Goal: Information Seeking & Learning: Learn about a topic

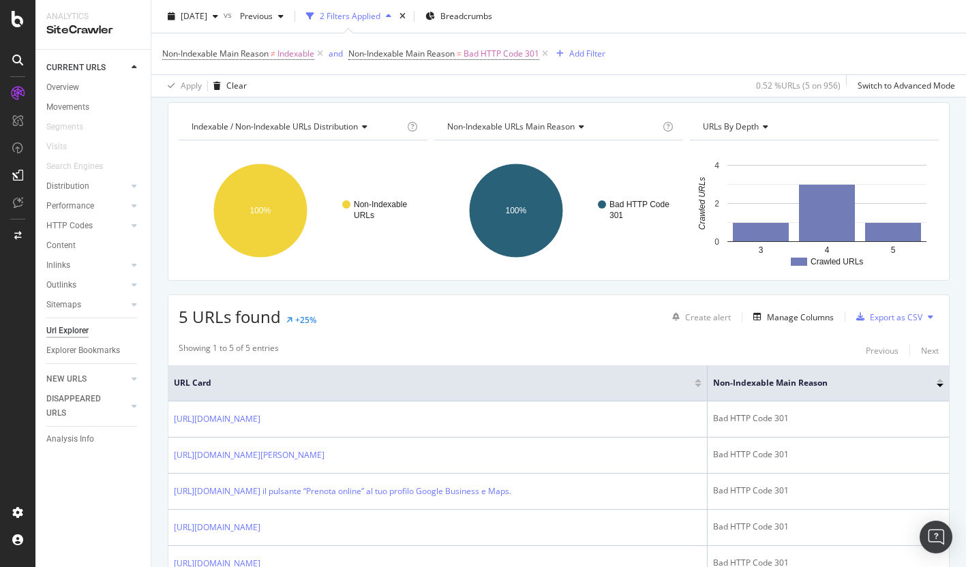
scroll to position [168, 0]
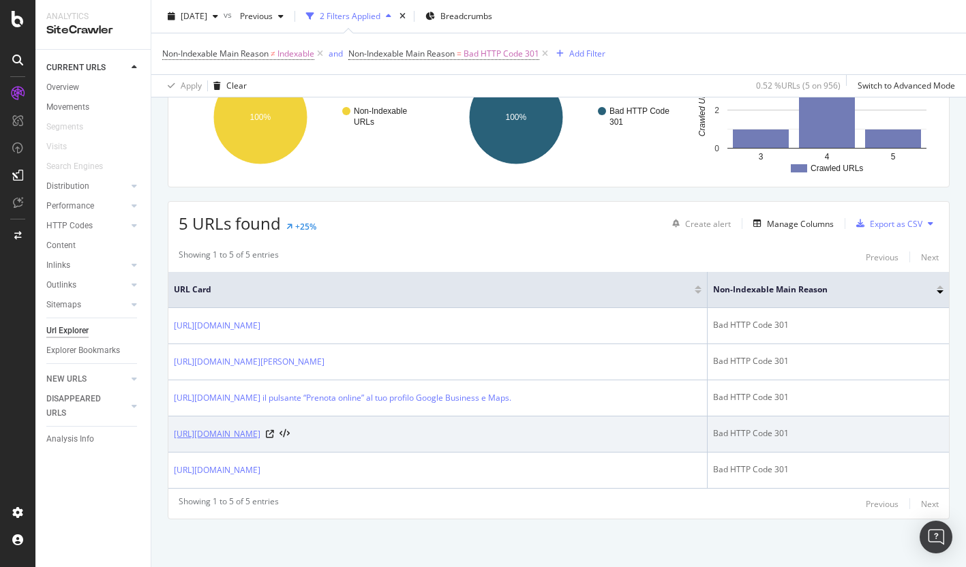
click at [260, 427] on link "https://info.onedoc.ch/fr/blog/psychologues/la-consultation-video-pour-les-psyc…" at bounding box center [217, 434] width 87 height 14
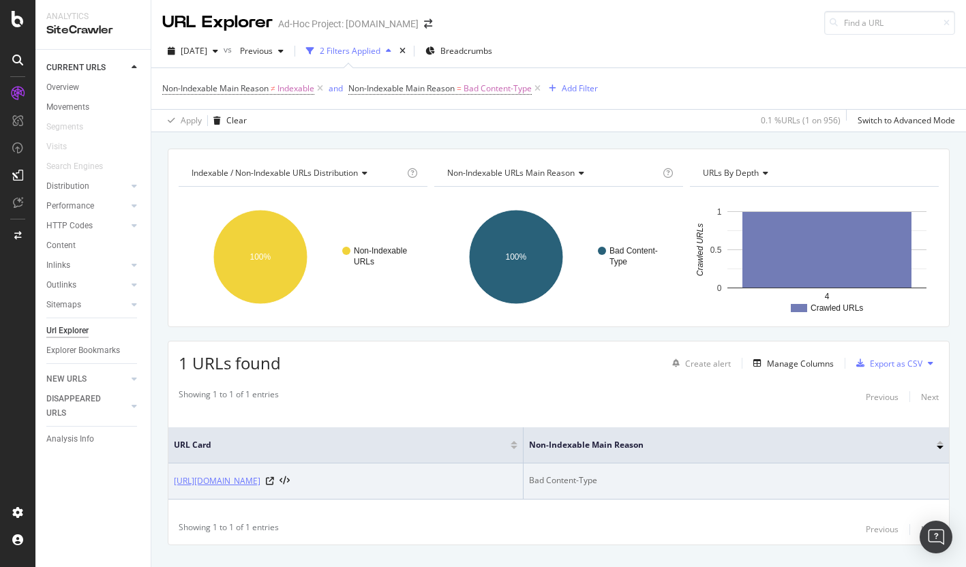
click at [260, 485] on link "https://info.onedoc.ch/wp-content/uploads/2025/06/inserisci-i-tuoi-dati-di-cont…" at bounding box center [217, 482] width 87 height 14
click at [260, 480] on link "https://info.onedoc.ch/wp-content/uploads/2025/06/inserisci-i-tuoi-dati-di-cont…" at bounding box center [217, 482] width 87 height 14
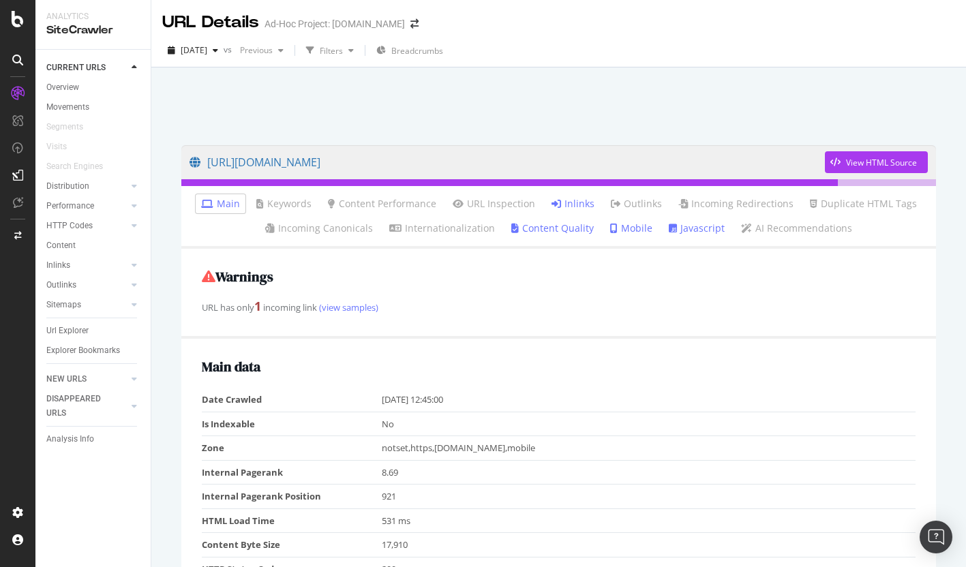
click at [564, 202] on link "Inlinks" at bounding box center [573, 204] width 43 height 14
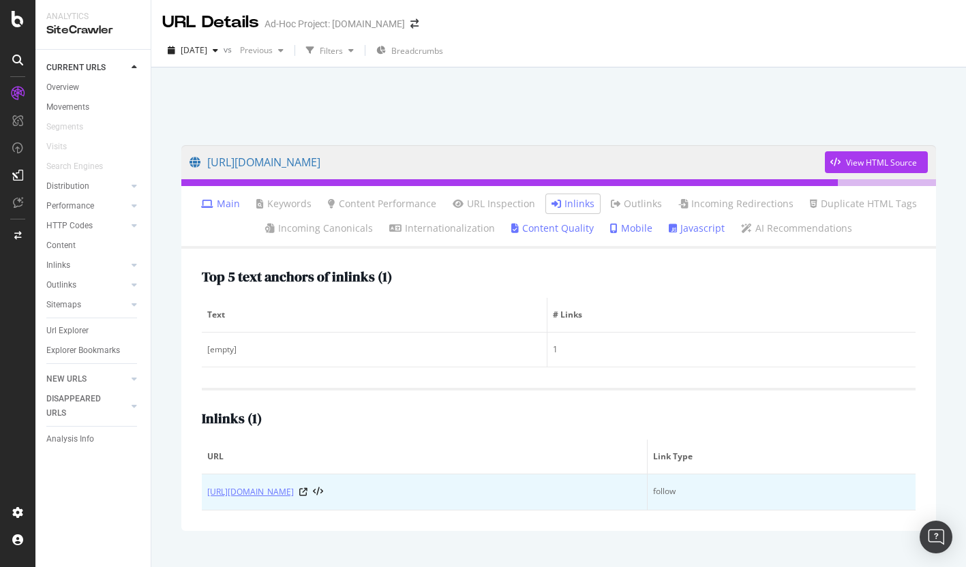
click at [294, 487] on link "https://info.onedoc.ch/it/blog/tutte-le-specialita/creare-scheda-google-busines…" at bounding box center [250, 492] width 87 height 14
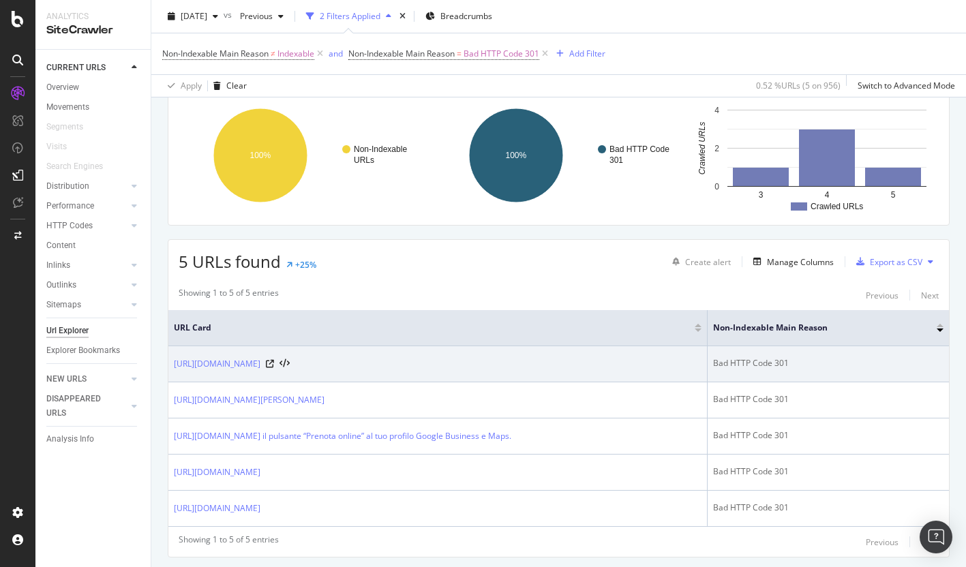
scroll to position [168, 0]
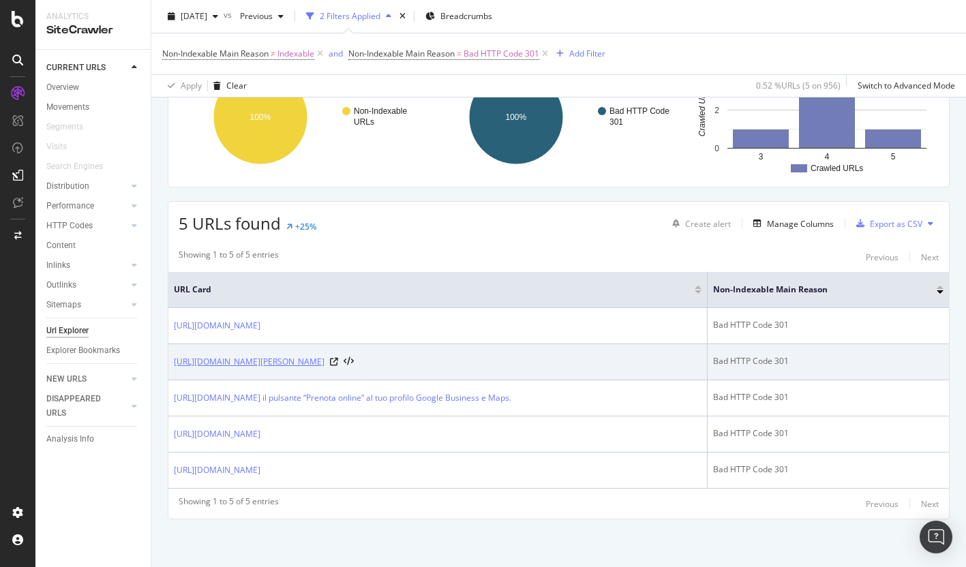
click at [325, 355] on link "[URL][DOMAIN_NAME][PERSON_NAME]" at bounding box center [249, 362] width 151 height 14
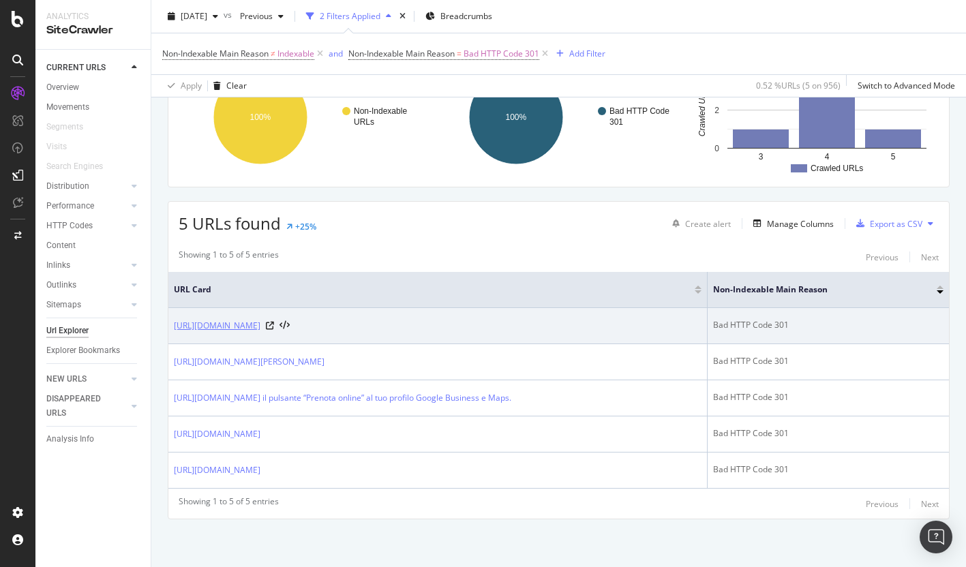
click at [260, 319] on link "https://info.onedoc.ch/en/blog/therapists/correspondence-table-tarif-590-and-as…" at bounding box center [217, 326] width 87 height 14
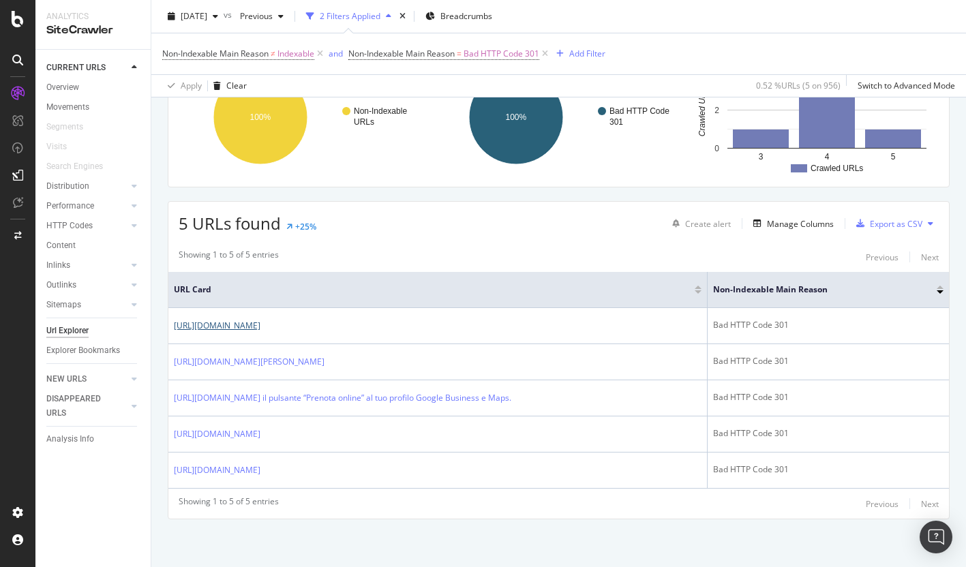
scroll to position [160, 0]
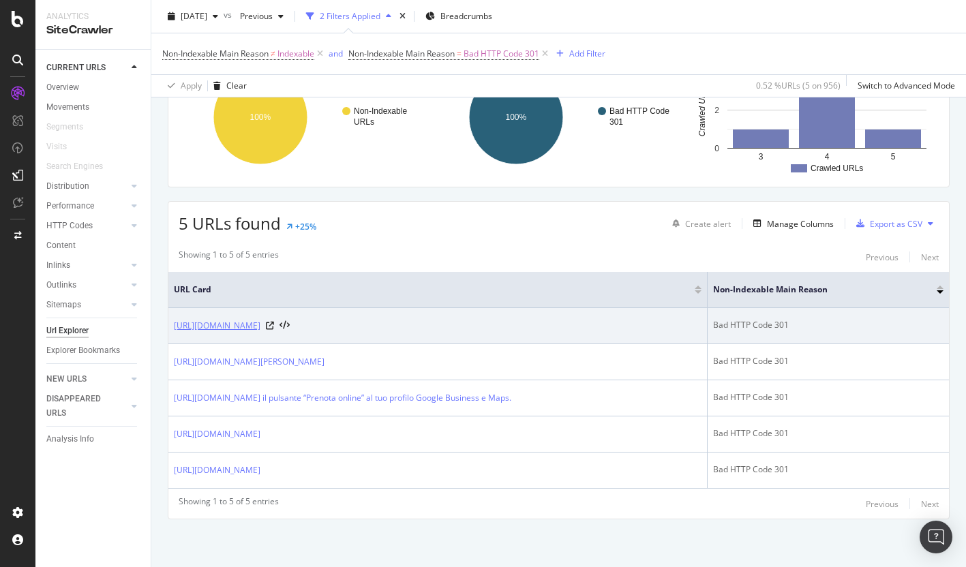
click at [260, 319] on link "https://info.onedoc.ch/en/blog/therapists/correspondence-table-tarif-590-and-as…" at bounding box center [217, 326] width 87 height 14
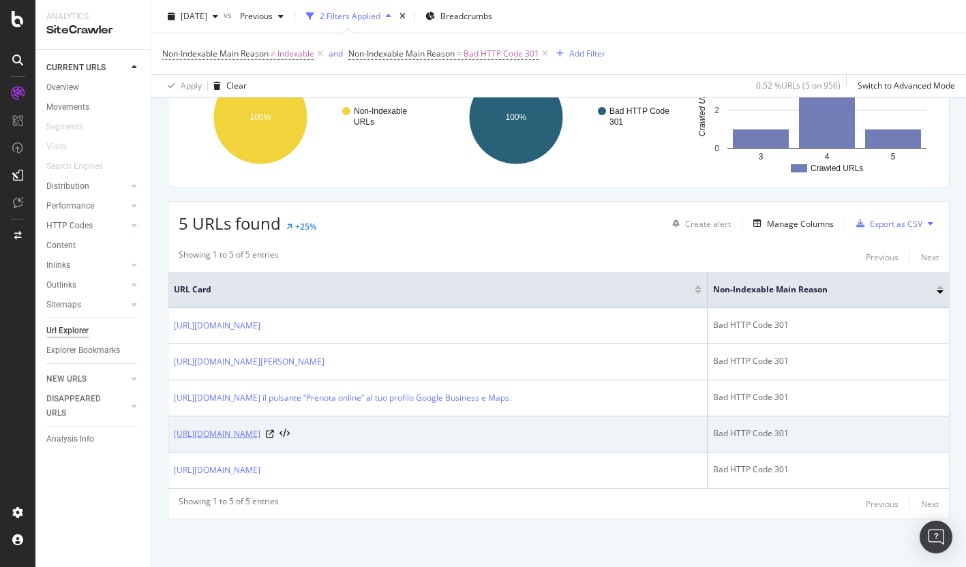
click at [260, 427] on link "https://info.onedoc.ch/fr/blog/psychologues/la-consultation-video-pour-les-psyc…" at bounding box center [217, 434] width 87 height 14
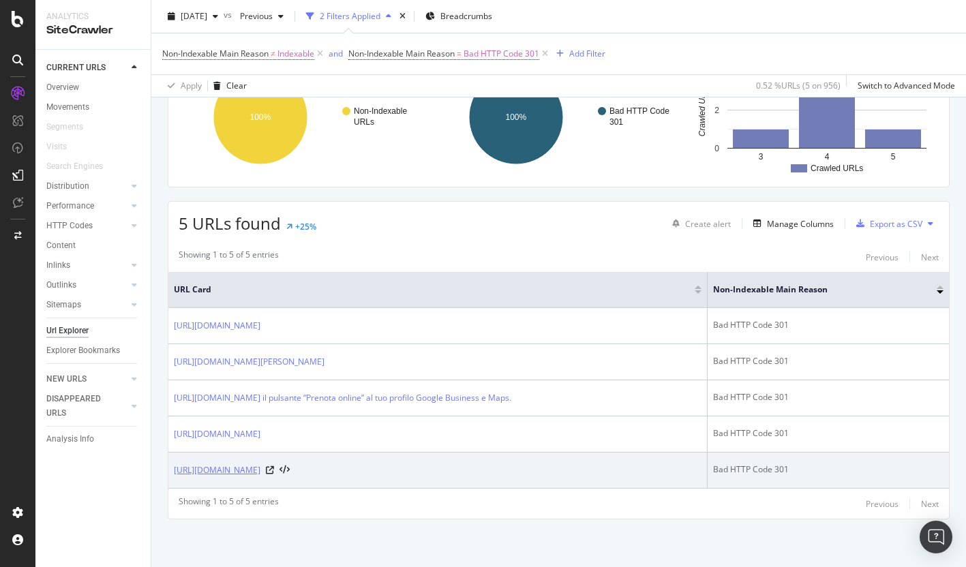
click at [260, 465] on link "https://info.onedoc.ch/it/blog/tutte-le-specialita/come-creare-una-pagina-googl…" at bounding box center [217, 471] width 87 height 14
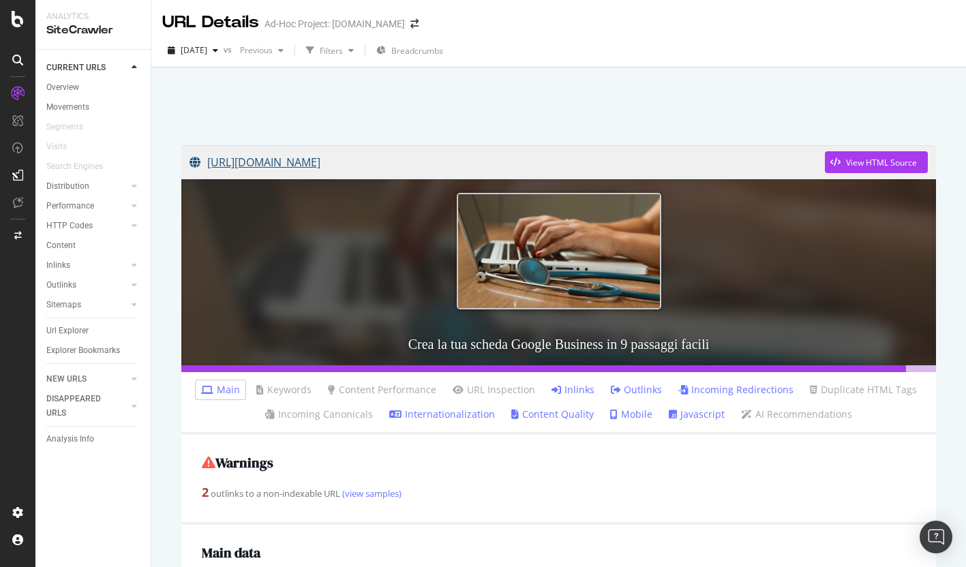
click at [545, 162] on link "https://info.onedoc.ch/it/blog/tutte-le-specialita/creare-scheda-google-busines…" at bounding box center [507, 162] width 635 height 34
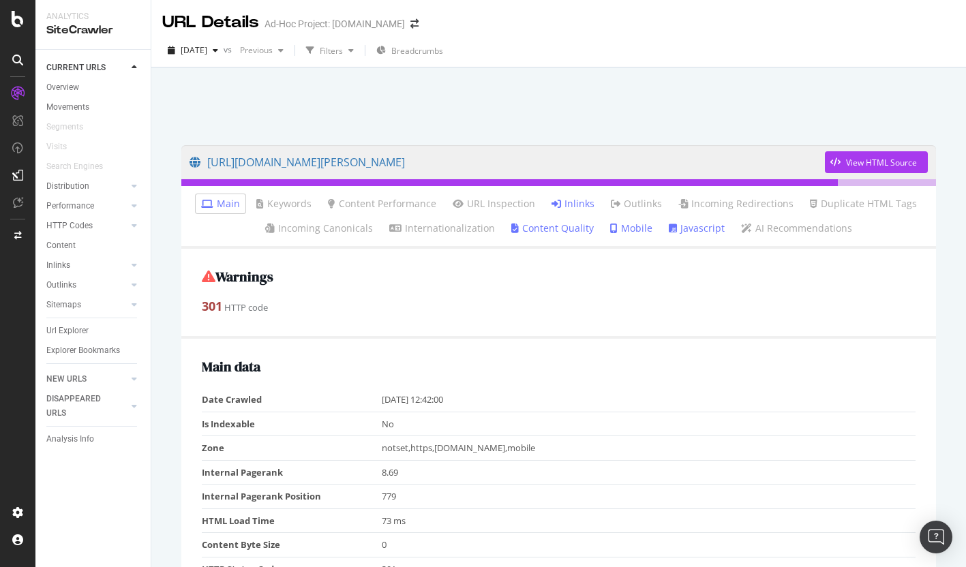
click at [573, 204] on link "Inlinks" at bounding box center [573, 204] width 43 height 14
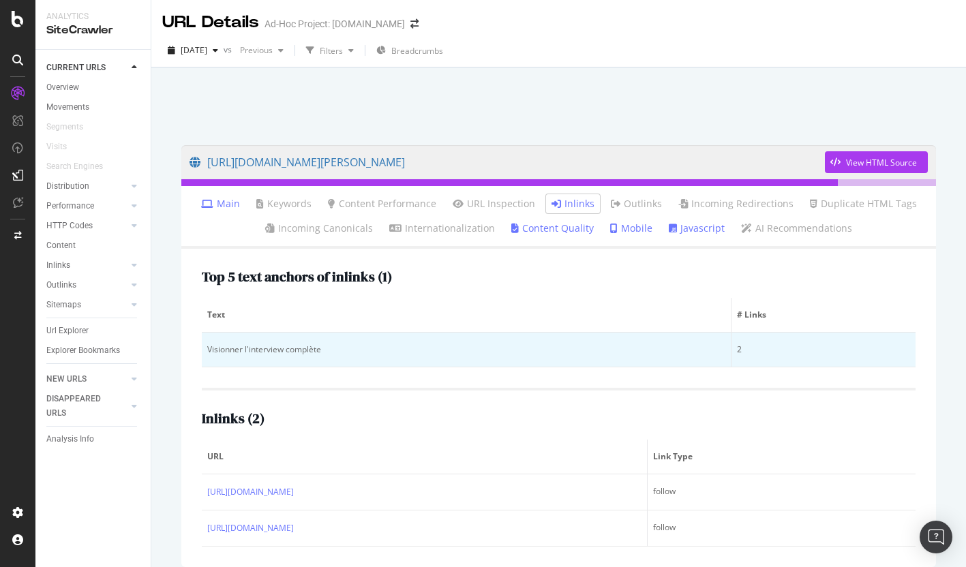
scroll to position [62, 0]
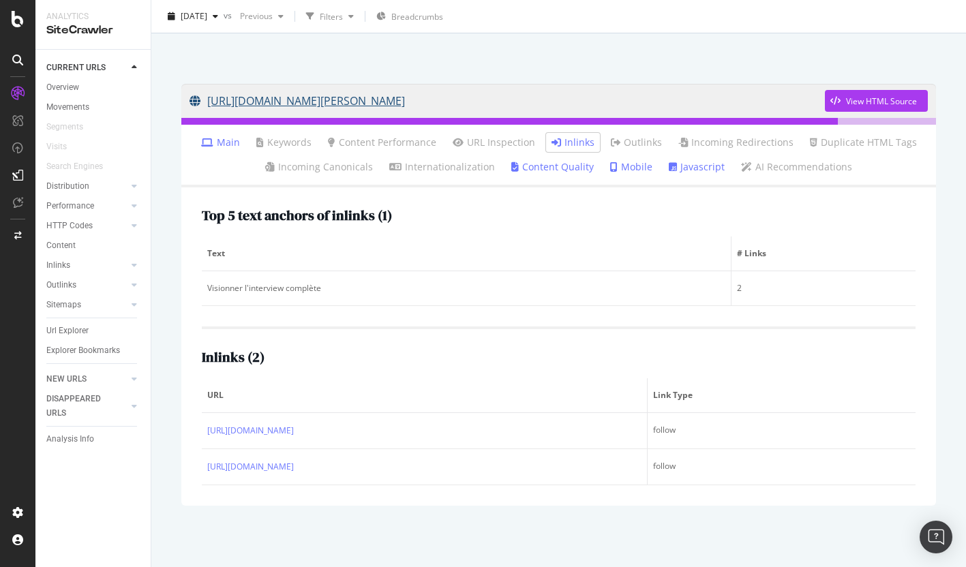
click at [631, 101] on link "https://info.onedoc.ch/fr/blog/ophtalmologues/technologie-sante-interview-bao-k…" at bounding box center [507, 101] width 635 height 34
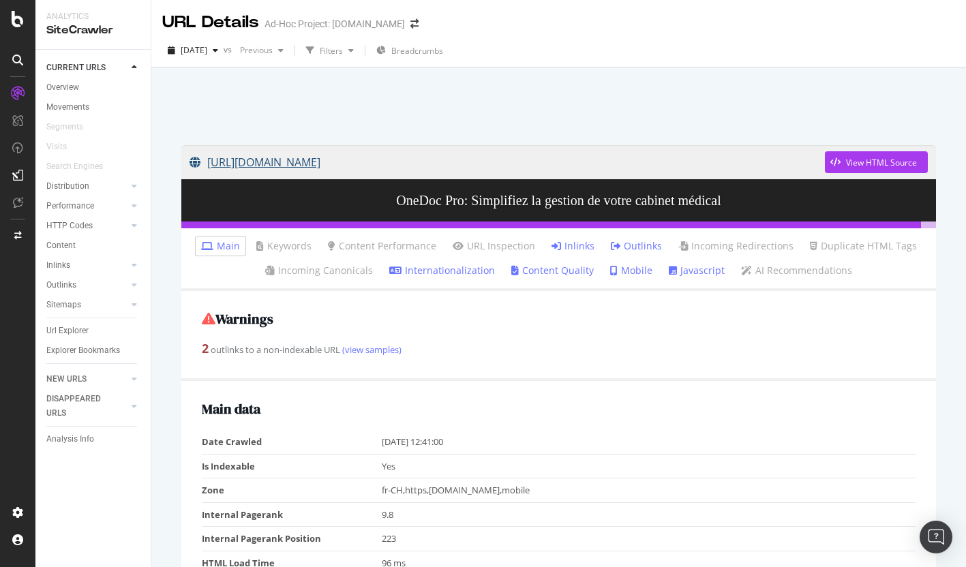
click at [314, 159] on link "[URL][DOMAIN_NAME]" at bounding box center [507, 162] width 635 height 34
click at [298, 160] on link "https://info.onedoc.ch/fr/hub/" at bounding box center [507, 162] width 635 height 34
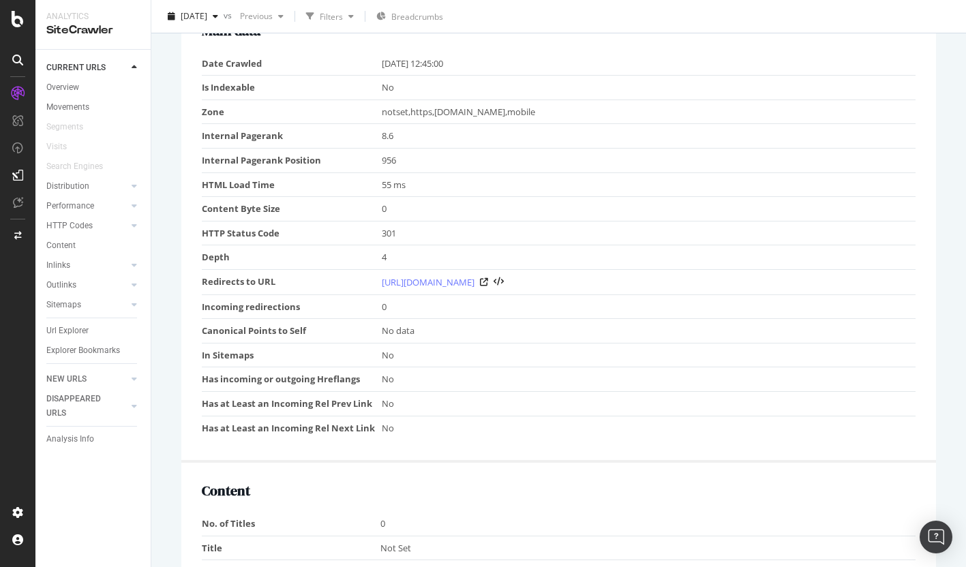
scroll to position [138, 0]
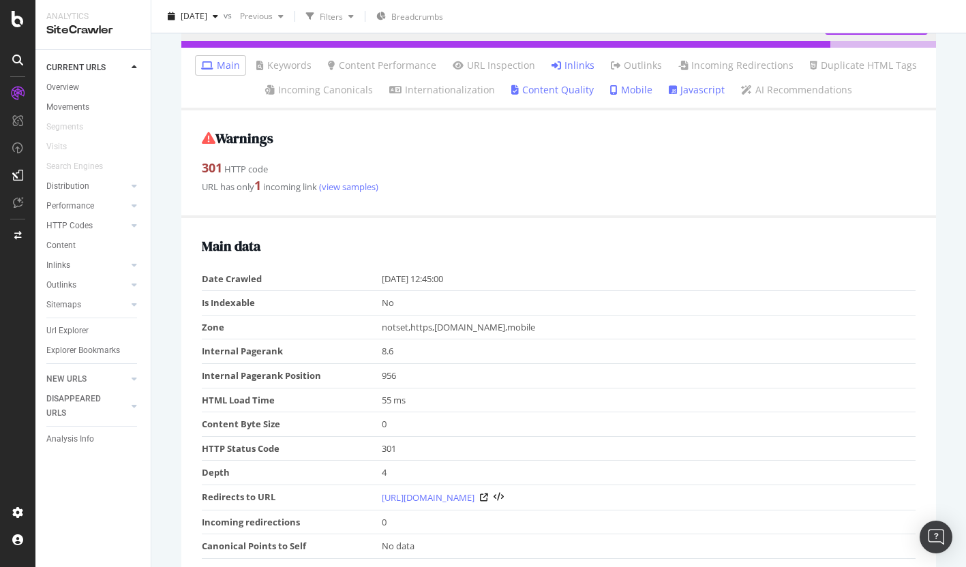
click at [569, 62] on link "Inlinks" at bounding box center [573, 66] width 43 height 14
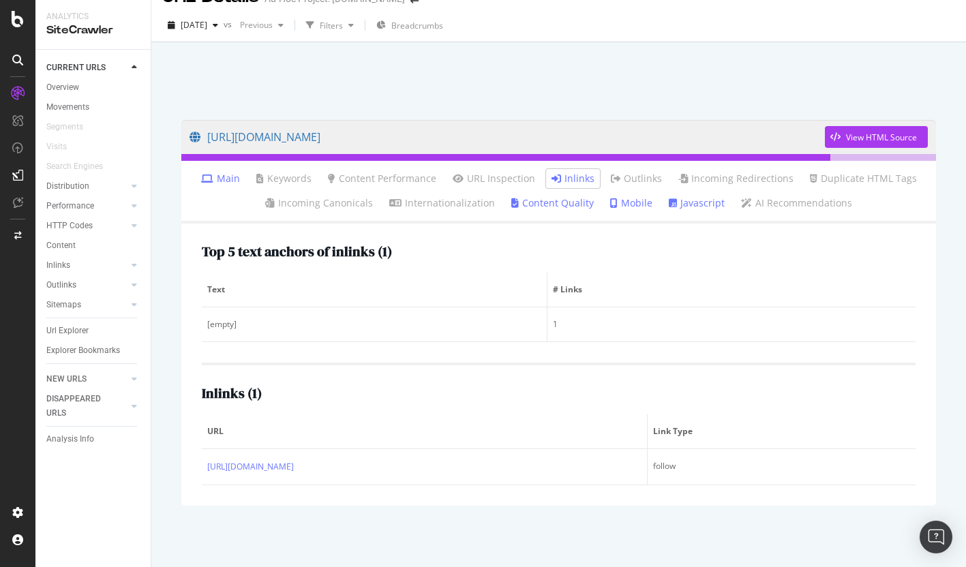
scroll to position [40, 0]
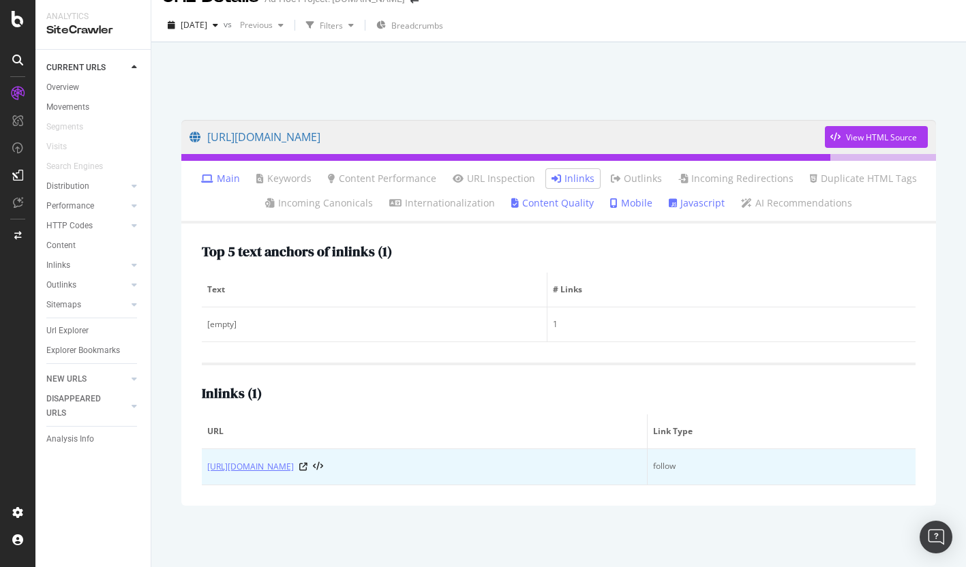
click at [294, 460] on link "https://info.onedoc.ch/en/blog/therapists/which-billing-solution-with-tarif-590…" at bounding box center [250, 467] width 87 height 14
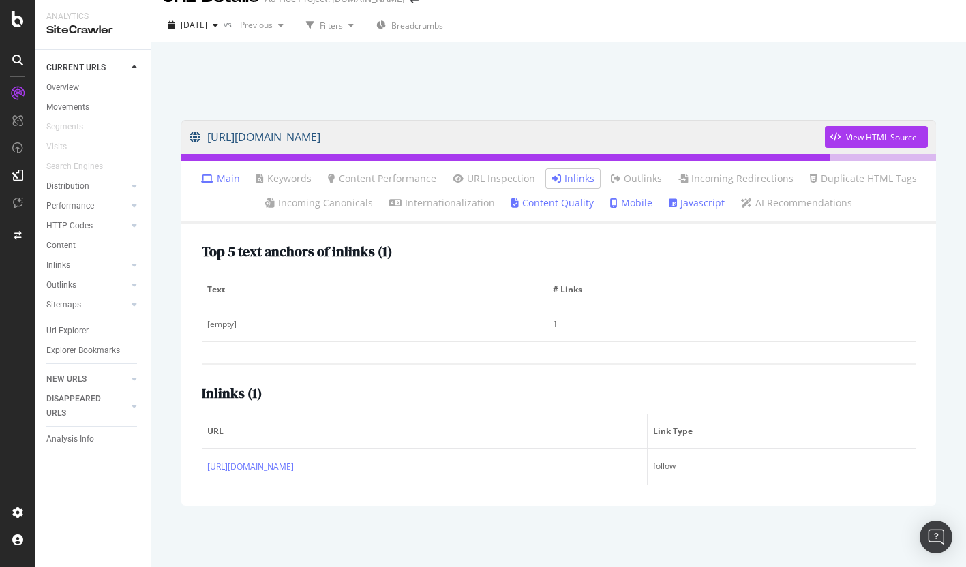
click at [576, 125] on link "https://info.onedoc.ch/en/blog/therapists/correspondence-table-tarif-590-and-as…" at bounding box center [507, 137] width 635 height 34
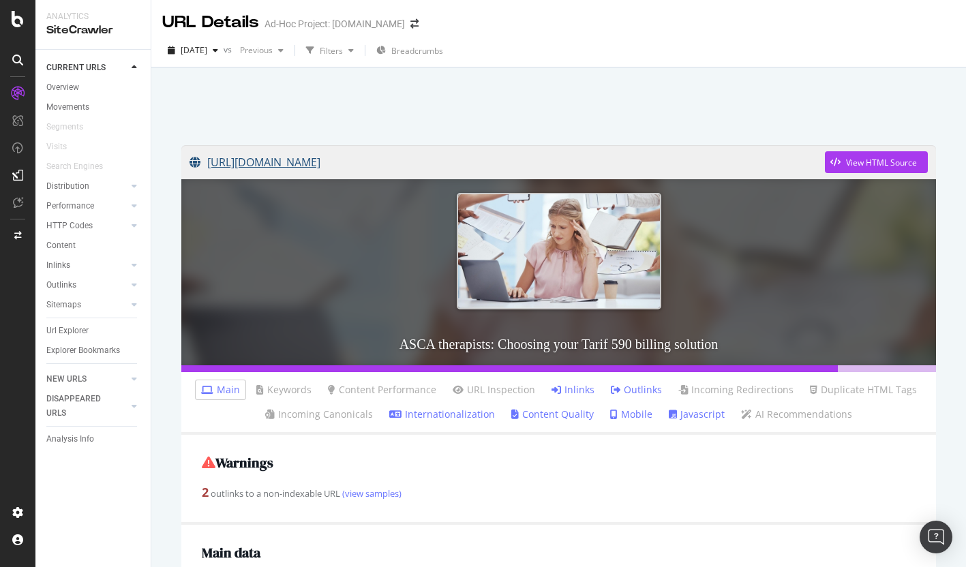
click at [592, 156] on link "https://info.onedoc.ch/en/blog/therapists/which-billing-solution-with-tarif-590…" at bounding box center [507, 162] width 635 height 34
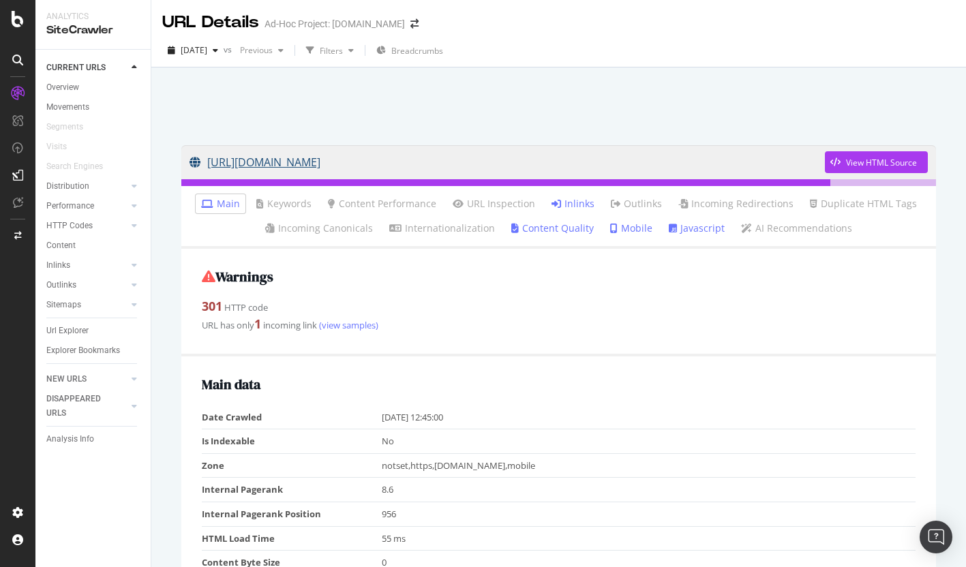
drag, startPoint x: 207, startPoint y: 128, endPoint x: 751, endPoint y: 171, distance: 546.4
click at [751, 171] on div "https://info.onedoc.ch/en/blog/therapists/correspondence-table-tarif-590-and-as…" at bounding box center [558, 350] width 815 height 567
copy link "https://info.onedoc.ch/en/blog/therapists/correspondence-table-tarif-590-and-as…"
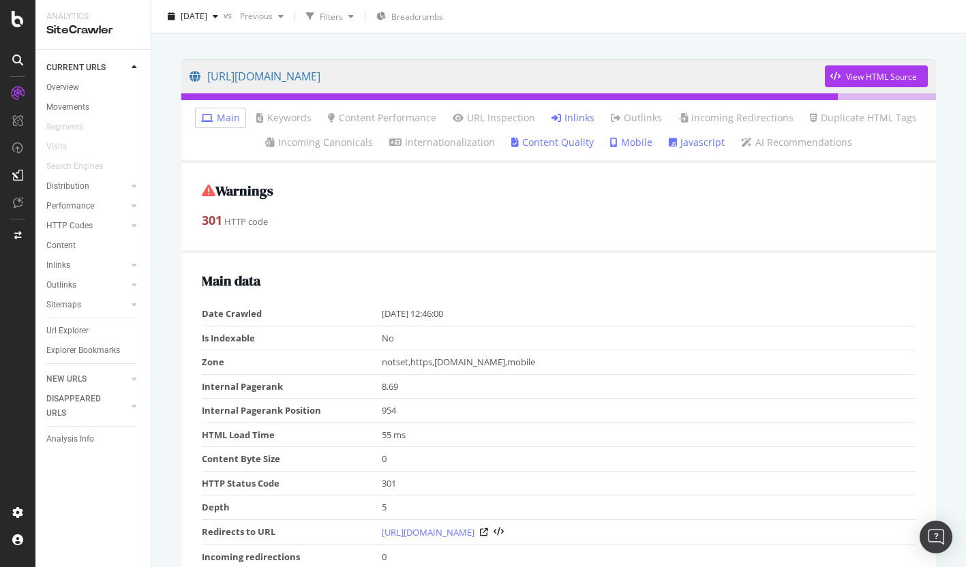
scroll to position [98, 0]
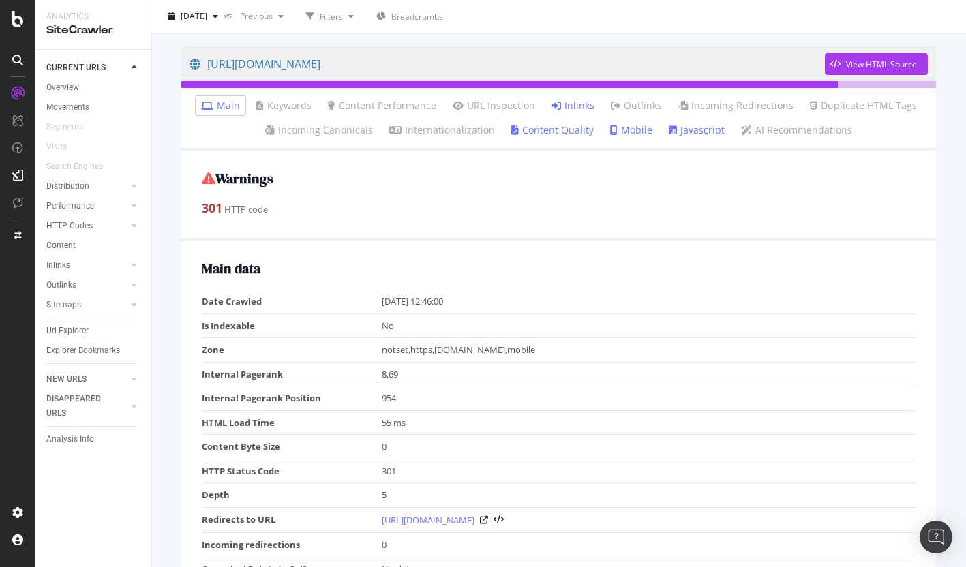
click at [562, 107] on link "Inlinks" at bounding box center [573, 106] width 43 height 14
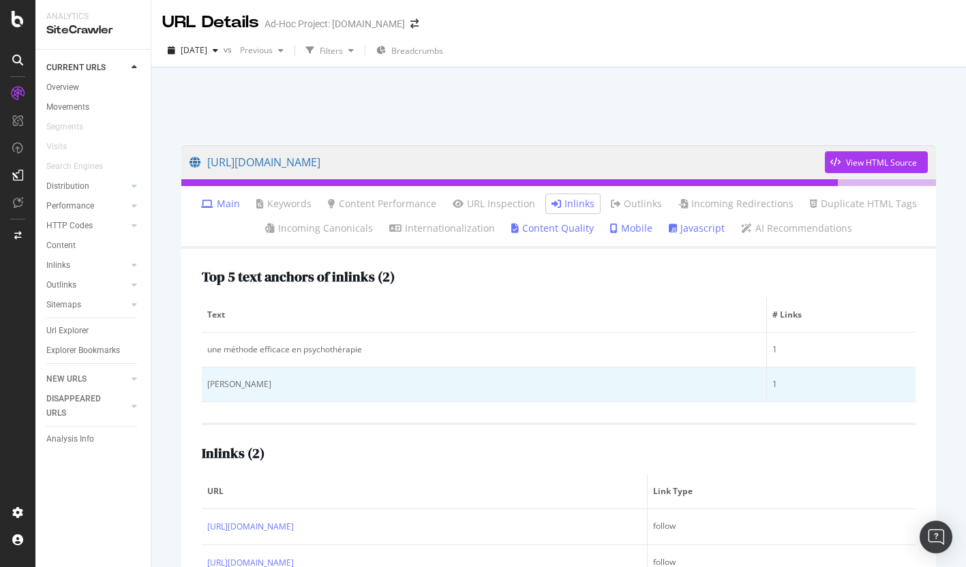
scroll to position [67, 0]
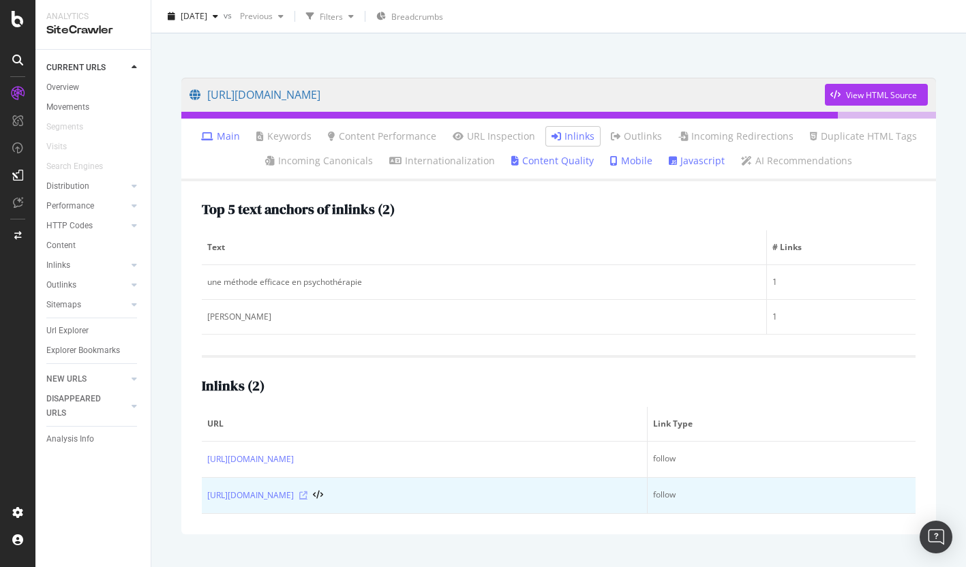
click at [307, 500] on icon at bounding box center [303, 496] width 8 height 8
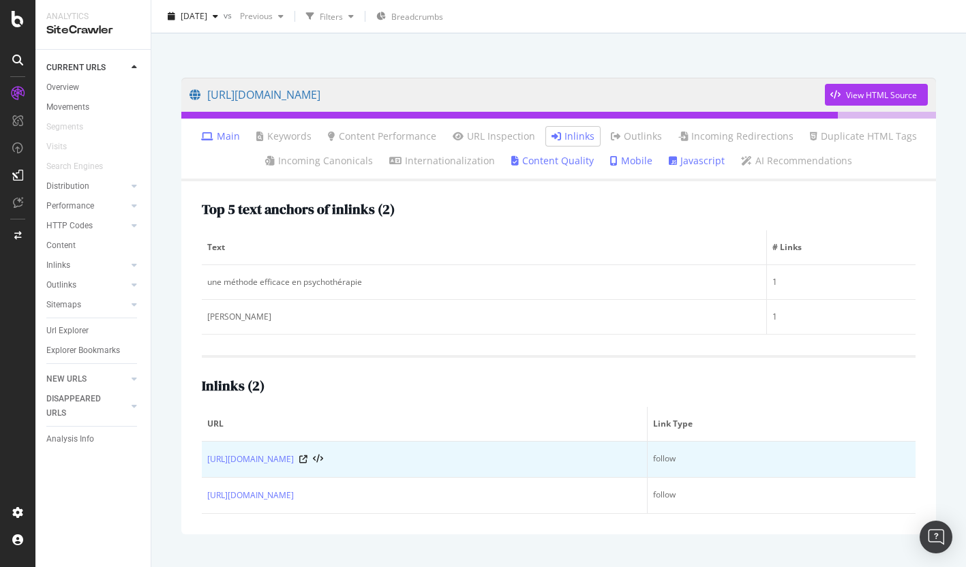
click at [616, 466] on div "https://info.onedoc.ch/fr/blog/toutes-les-specialites/quand-est-il-pertinent-de…" at bounding box center [424, 460] width 434 height 14
click at [617, 466] on div "https://info.onedoc.ch/fr/blog/toutes-les-specialites/quand-est-il-pertinent-de…" at bounding box center [424, 460] width 434 height 14
click at [307, 464] on icon at bounding box center [303, 459] width 8 height 8
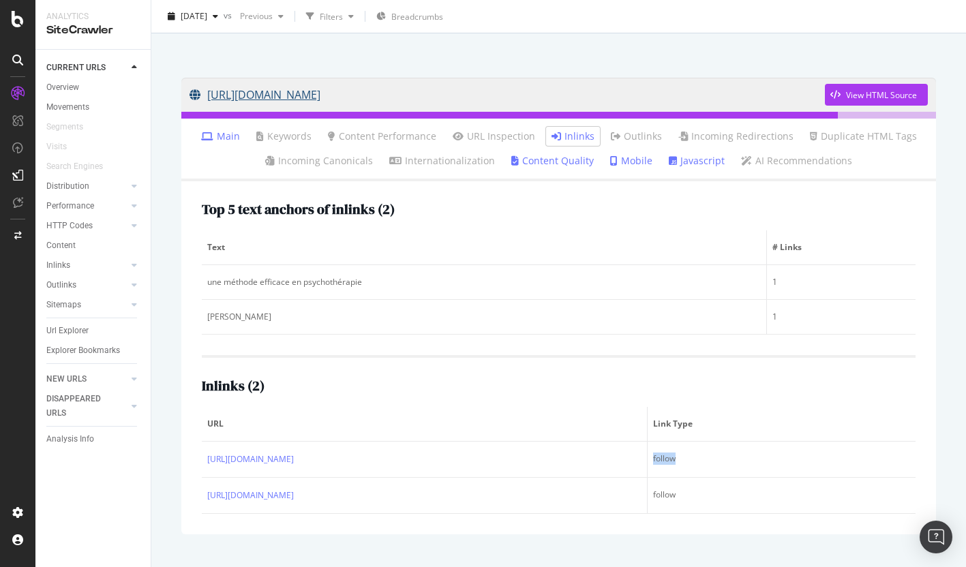
click at [466, 94] on link "https://info.onedoc.ch/fr/blog/psychologues/la-consultation-video-pour-les-psyc…" at bounding box center [507, 95] width 635 height 34
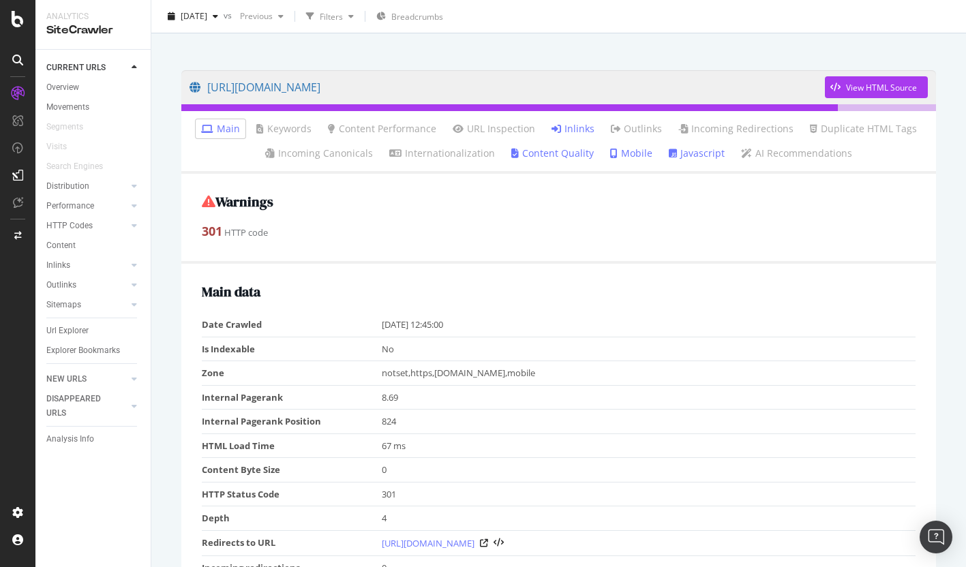
scroll to position [80, 0]
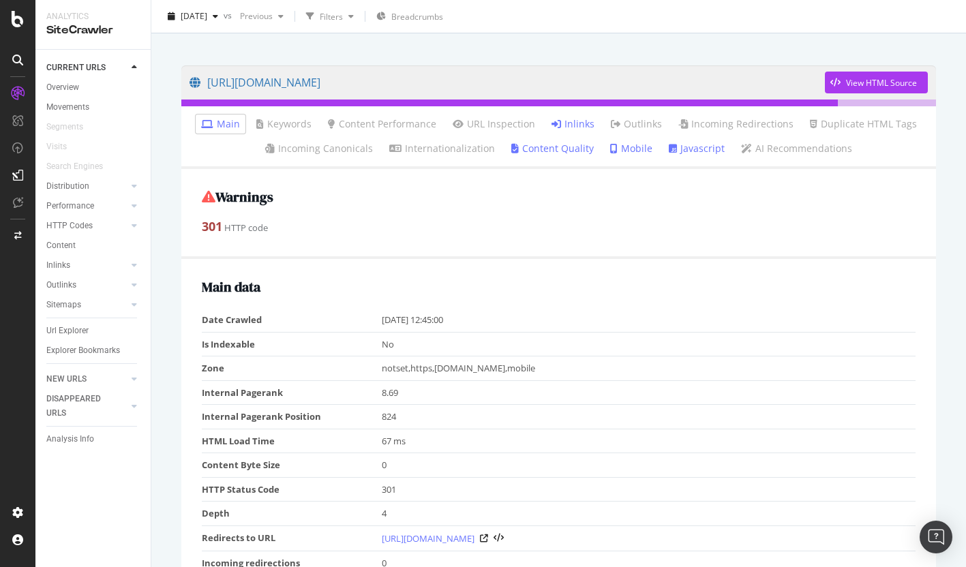
click at [578, 120] on link "Inlinks" at bounding box center [573, 124] width 43 height 14
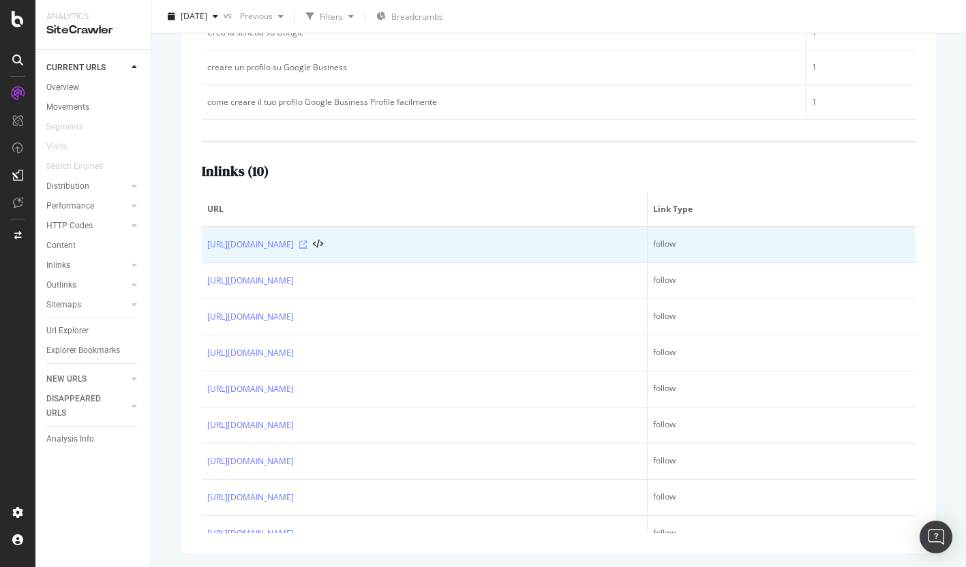
click at [307, 249] on icon at bounding box center [303, 245] width 8 height 8
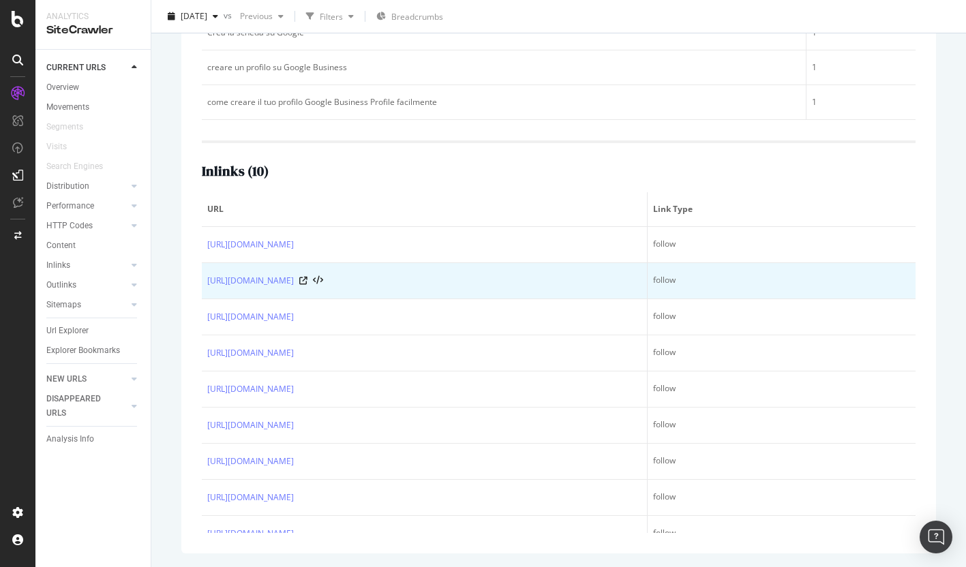
click at [542, 288] on div "https://info.onedoc.ch/it/blog/studio-indipendente/aprire-studio-medico-indipen…" at bounding box center [424, 281] width 434 height 14
click at [307, 285] on icon at bounding box center [303, 281] width 8 height 8
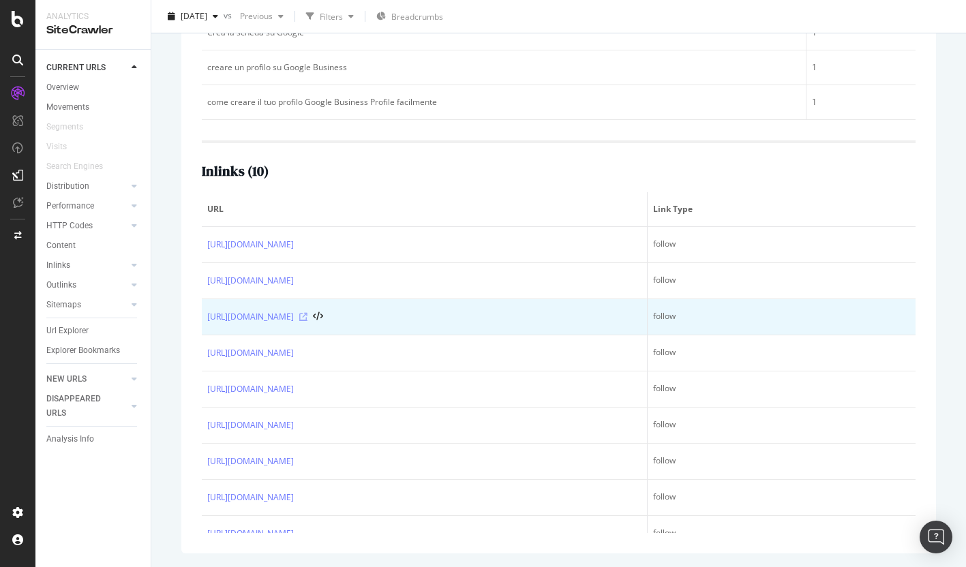
click at [307, 321] on icon at bounding box center [303, 317] width 8 height 8
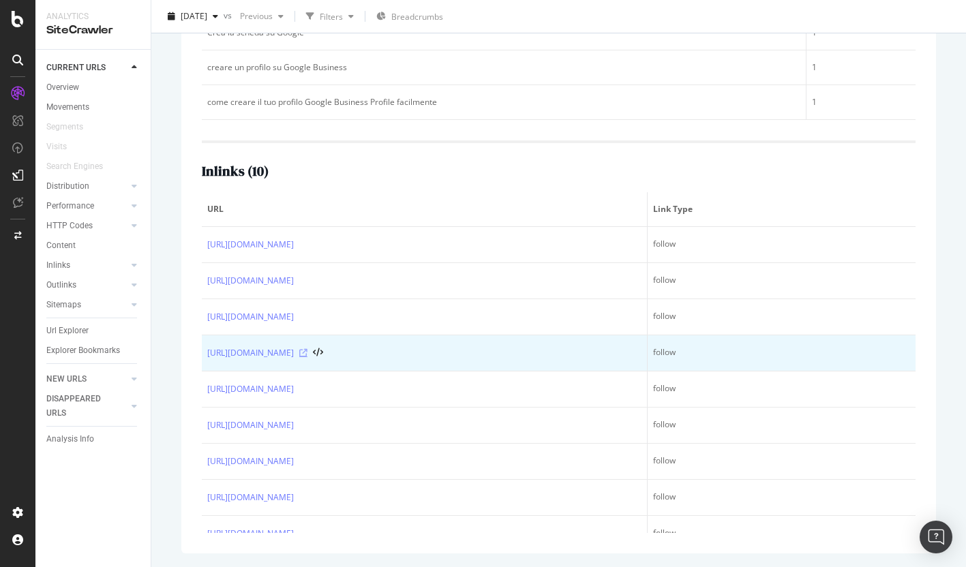
click at [307, 357] on icon at bounding box center [303, 353] width 8 height 8
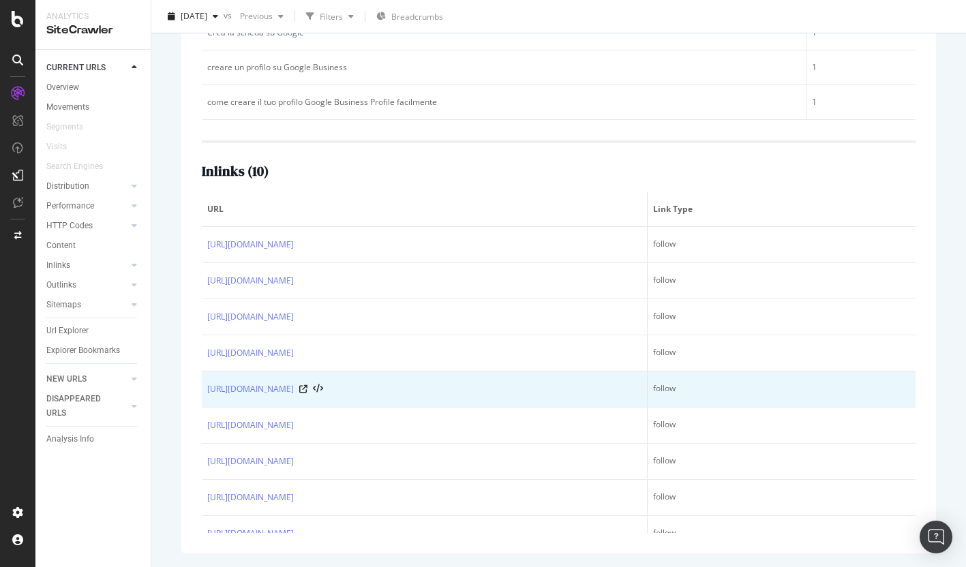
click at [617, 396] on div "https://info.onedoc.ch/it/blog/tutte-le-specialita/come-ottenere-10-punti-di-mi…" at bounding box center [424, 389] width 434 height 14
click at [307, 393] on icon at bounding box center [303, 389] width 8 height 8
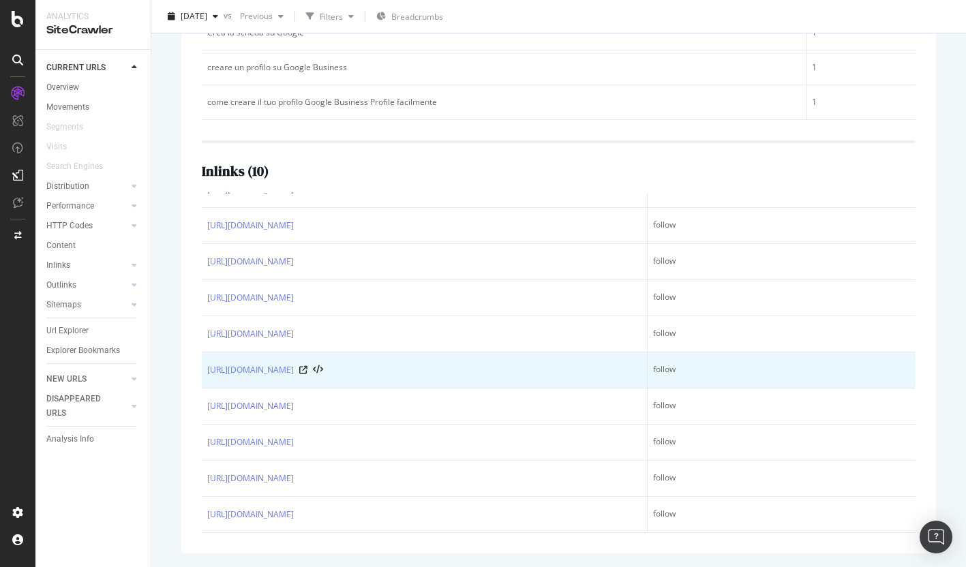
scroll to position [137, 0]
click at [307, 366] on icon at bounding box center [303, 370] width 8 height 8
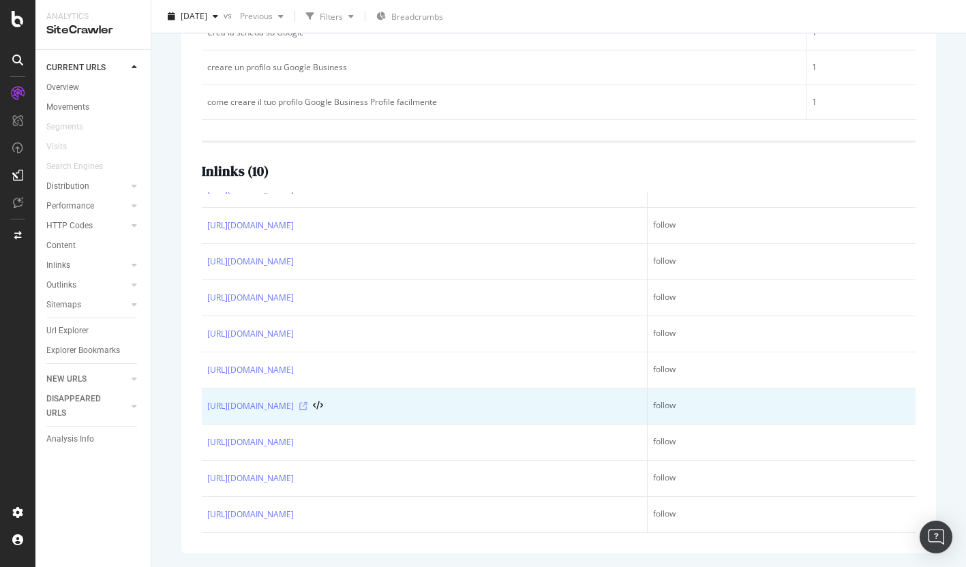
click at [307, 402] on icon at bounding box center [303, 406] width 8 height 8
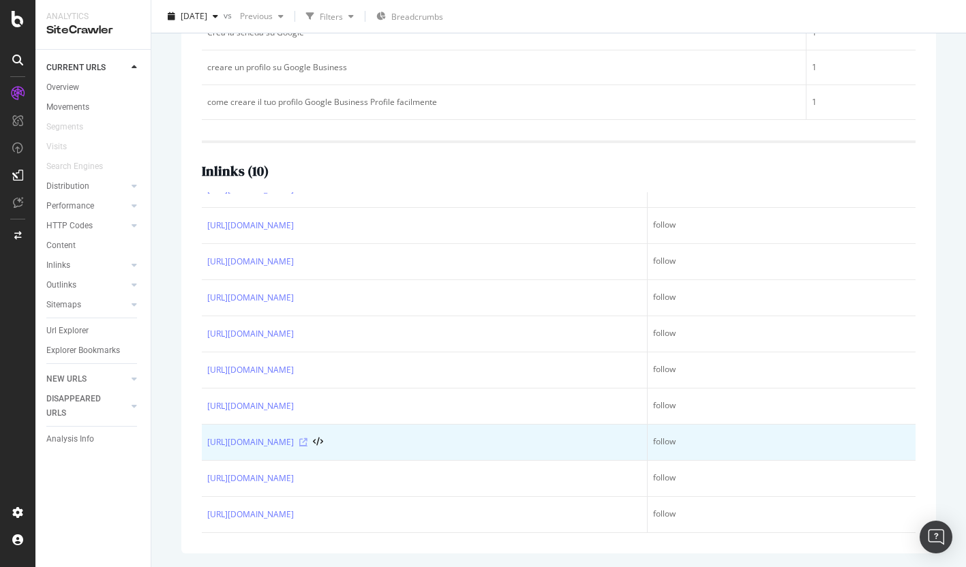
click at [307, 438] on icon at bounding box center [303, 442] width 8 height 8
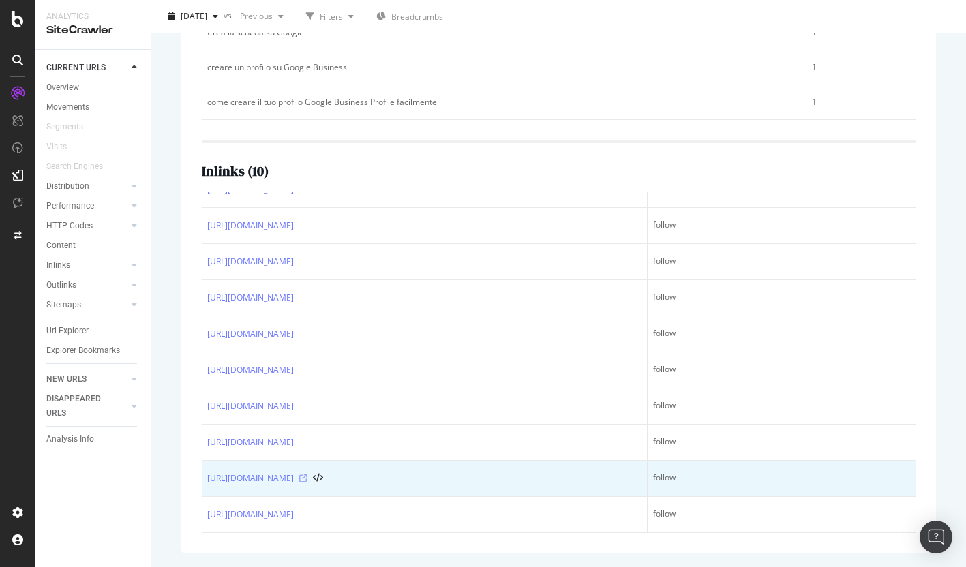
click at [307, 475] on icon at bounding box center [303, 479] width 8 height 8
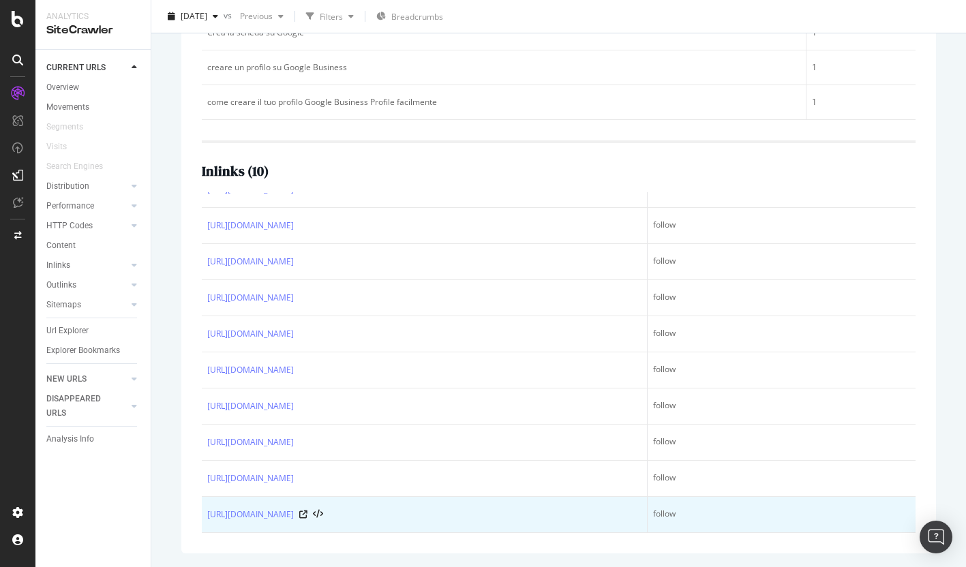
click at [605, 508] on div "https://info.onedoc.ch/it/blog/tutte-le-specialita/acquisizione-di-pazienti-5-s…" at bounding box center [424, 515] width 434 height 14
click at [307, 513] on icon at bounding box center [303, 515] width 8 height 8
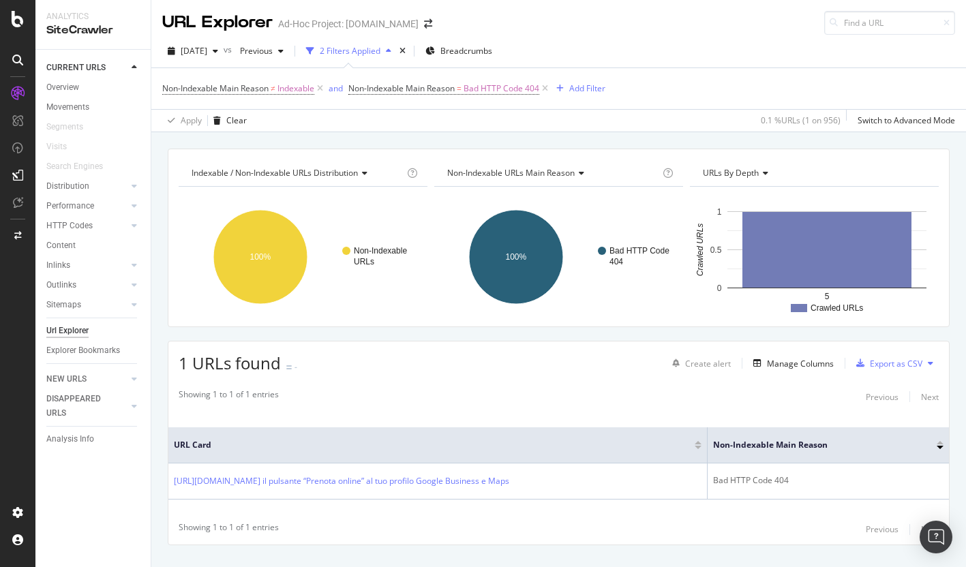
scroll to position [26, 0]
